Goal: Task Accomplishment & Management: Manage account settings

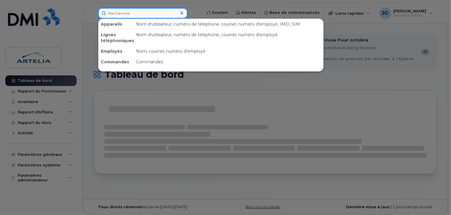
click at [166, 11] on input at bounding box center [142, 13] width 89 height 11
paste input "4384593542"
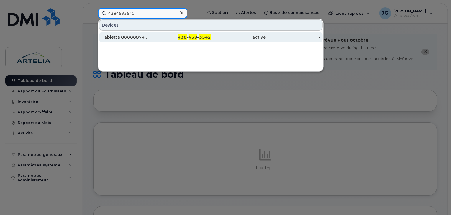
type input "4384593542"
click at [135, 34] on div "Tablette 00000074 ." at bounding box center [128, 37] width 55 height 6
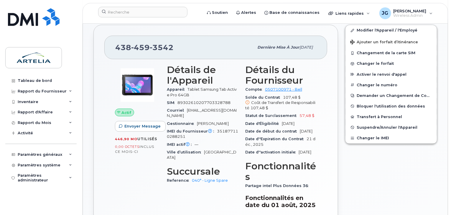
scroll to position [146, 0]
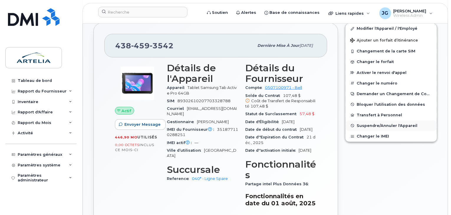
click at [369, 123] on span "Suspendre/Annuler l'Appareil" at bounding box center [386, 125] width 61 height 4
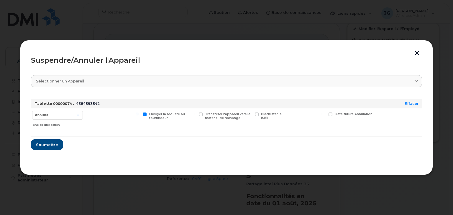
click at [54, 109] on div "Annuler Suspendre - Prolonger la suspension Suspendre - Tarif réduit Suspendre …" at bounding box center [57, 118] width 53 height 21
click at [58, 112] on select "Annuler Suspendre - Prolonger la suspension Suspendre - Tarif réduit Suspendre …" at bounding box center [57, 115] width 51 height 9
select select "[object Object]"
click at [32, 111] on select "Annuler Suspendre - Prolonger la suspension Suspendre - Tarif réduit Suspendre …" at bounding box center [57, 115] width 51 height 9
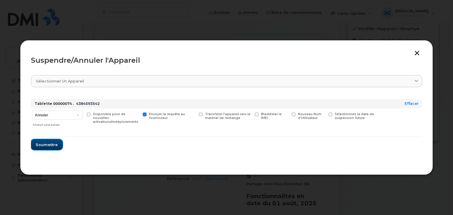
click at [49, 143] on span "Soumettre" at bounding box center [47, 145] width 22 height 6
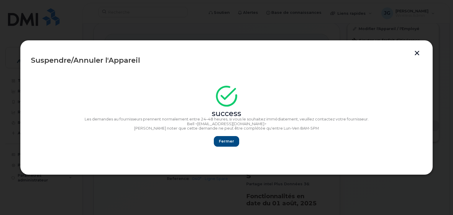
click at [213, 149] on section "success Les demandes au fournisseurs prennent normalement entre 24–48 heures, s…" at bounding box center [226, 117] width 391 height 94
click at [227, 141] on span "Fermer" at bounding box center [226, 141] width 15 height 6
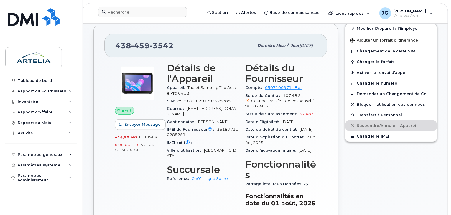
click at [170, 18] on div at bounding box center [147, 13] width 109 height 13
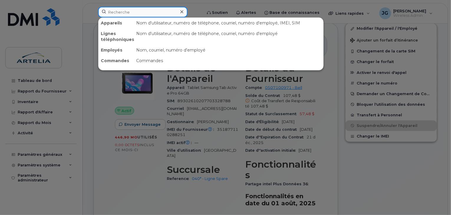
click at [170, 14] on input at bounding box center [142, 12] width 89 height 11
paste input "3673302229"
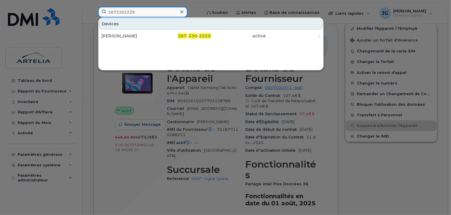
type input "3673302229"
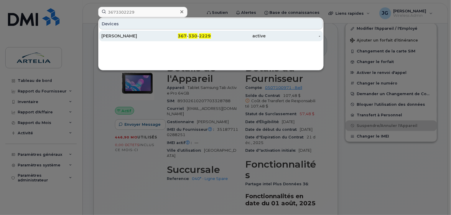
click at [144, 32] on div "Frank Pallotta" at bounding box center [128, 36] width 55 height 11
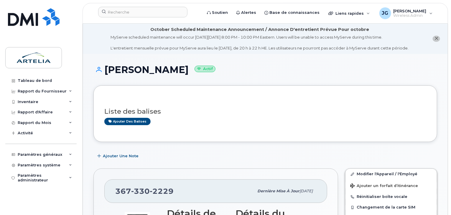
scroll to position [123, 0]
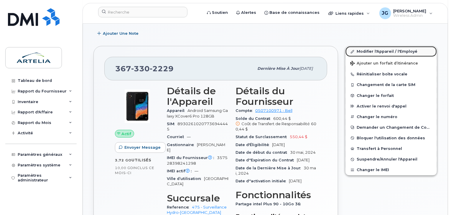
click at [371, 51] on link "Modifier l'Appareil / l'Employé" at bounding box center [390, 51] width 91 height 11
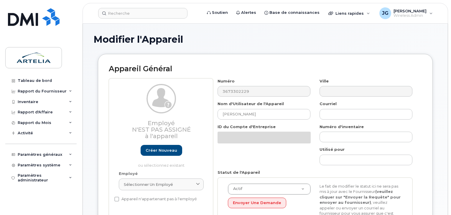
select select "29522010"
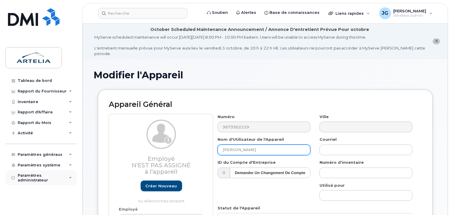
drag, startPoint x: 232, startPoint y: 144, endPoint x: 57, endPoint y: 172, distance: 177.6
type input "Spare 475"
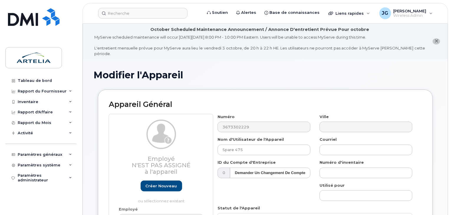
click at [219, 82] on div "Modifier l'Appareil" at bounding box center [265, 80] width 344 height 20
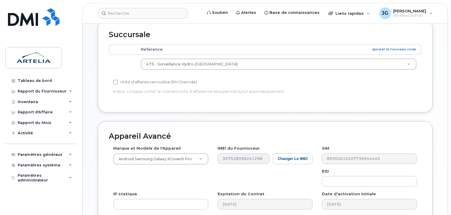
scroll to position [349, 0]
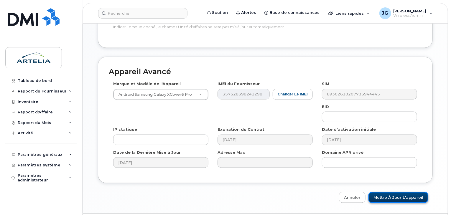
click at [383, 192] on input "Mettre à jour l'appareil" at bounding box center [398, 197] width 60 height 11
type input "Sauvegarde..."
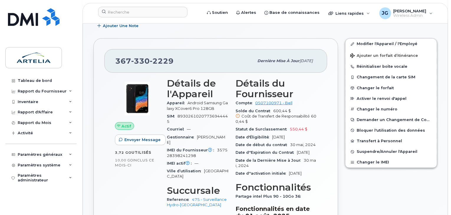
scroll to position [125, 0]
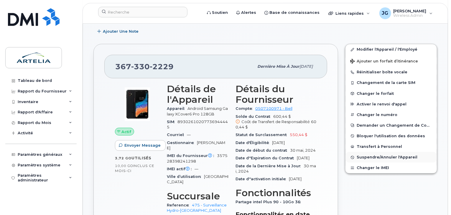
click at [384, 158] on span "Suspendre/Annuler l'Appareil" at bounding box center [386, 157] width 61 height 4
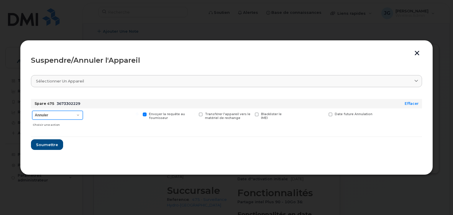
click at [58, 117] on select "Annuler Suspendre - Prolonger la suspension Suspendre - Tarif réduit Suspendre …" at bounding box center [57, 115] width 51 height 9
select select "[object Object]"
click at [32, 111] on select "Annuler Suspendre - Prolonger la suspension Suspendre - Tarif réduit Suspendre …" at bounding box center [57, 115] width 51 height 9
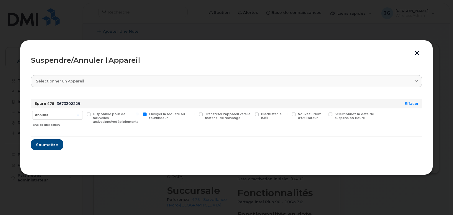
click at [56, 138] on form "Spare 475 3673302229 Effacer Annuler Suspendre - Prolonger la suspension Suspen…" at bounding box center [226, 122] width 391 height 56
click at [49, 144] on span "Soumettre" at bounding box center [47, 145] width 22 height 6
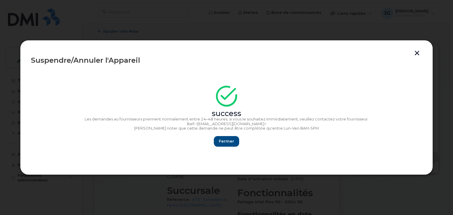
click at [416, 55] on button "button" at bounding box center [416, 54] width 9 height 6
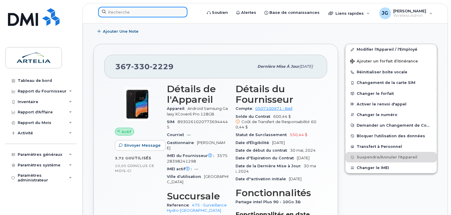
click at [138, 14] on input at bounding box center [142, 12] width 89 height 11
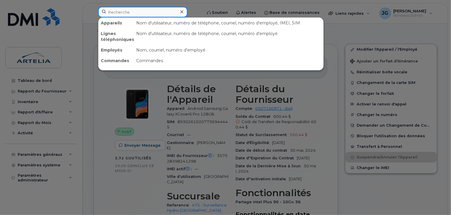
paste input "4384620949"
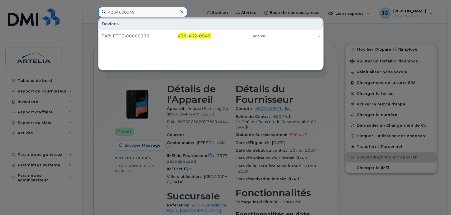
type input "4384620949"
click at [131, 23] on div "Devices" at bounding box center [211, 23] width 224 height 11
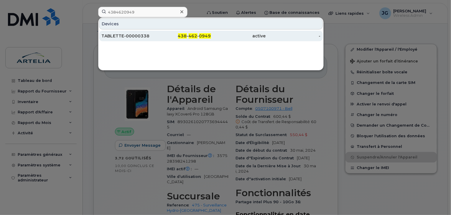
click at [133, 34] on div "TABLETTE-00000338" at bounding box center [128, 36] width 55 height 6
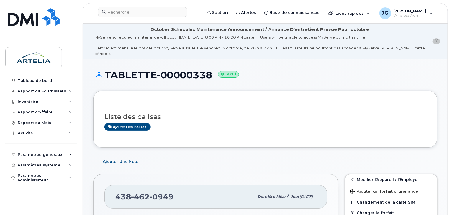
scroll to position [80, 0]
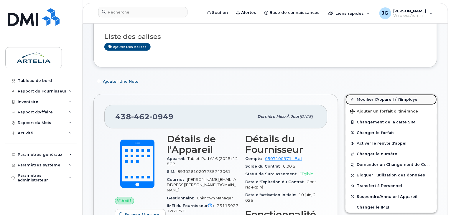
click at [381, 95] on link "Modifier l'Appareil / l'Employé" at bounding box center [390, 99] width 91 height 11
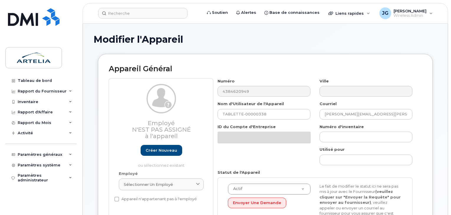
select select "29522010"
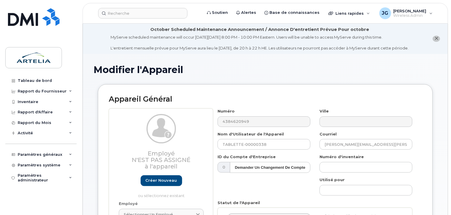
click at [285, 115] on div "Numéro 4384620949" at bounding box center [264, 117] width 102 height 19
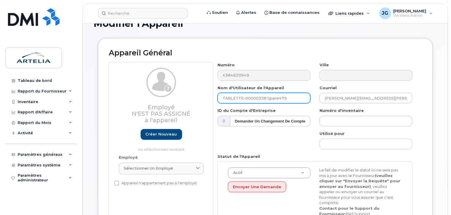
scroll to position [48, 0]
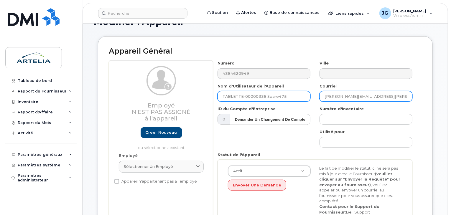
type input "TABLETTE-00000338 Spare475"
drag, startPoint x: 404, startPoint y: 93, endPoint x: 213, endPoint y: 92, distance: 191.5
click at [213, 92] on div "Numéro 4384620949 Ville Nom d'Utilisateur de l'Appareil TABLETTE-00000338 Spare…" at bounding box center [315, 145] width 204 height 170
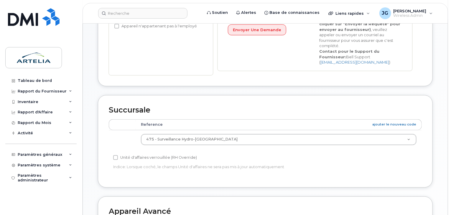
scroll to position [349, 0]
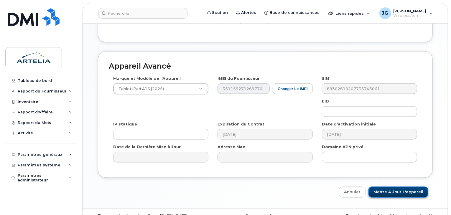
click at [382, 187] on input "Mettre à jour l'appareil" at bounding box center [398, 192] width 60 height 11
type input "Sauvegarde..."
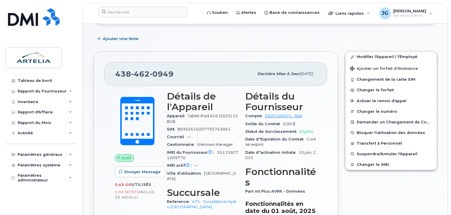
scroll to position [120, 0]
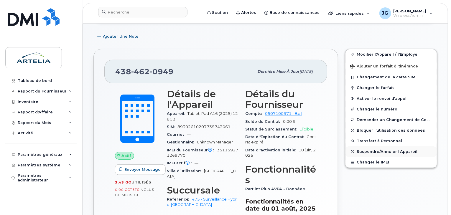
click at [387, 150] on span "Suspendre/Annuler l'Appareil" at bounding box center [386, 151] width 61 height 4
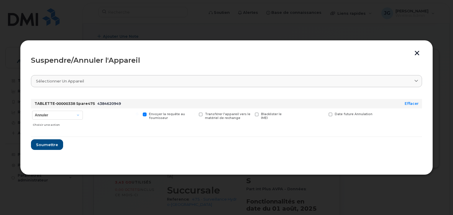
click at [60, 122] on div "Choisir une action" at bounding box center [58, 123] width 50 height 7
click at [62, 113] on select "Annuler Suspendre - Prolonger la suspension Suspendre - Tarif réduit Suspendre …" at bounding box center [57, 115] width 51 height 9
select select "[object Object]"
click at [32, 111] on select "Annuler Suspendre - Prolonger la suspension Suspendre - Tarif réduit Suspendre …" at bounding box center [57, 115] width 51 height 9
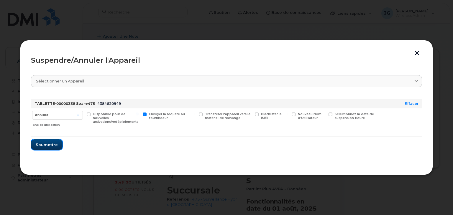
click at [38, 144] on span "Soumettre" at bounding box center [47, 145] width 22 height 6
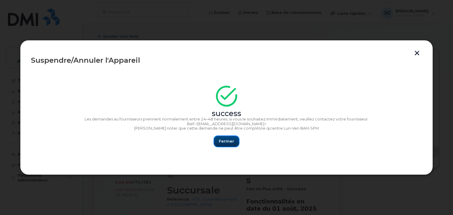
click at [215, 141] on button "Fermer" at bounding box center [226, 141] width 25 height 11
